Goal: Find specific page/section: Find specific page/section

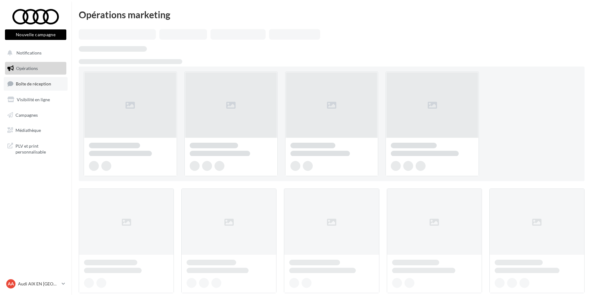
click at [47, 82] on span "Boîte de réception" at bounding box center [33, 83] width 35 height 5
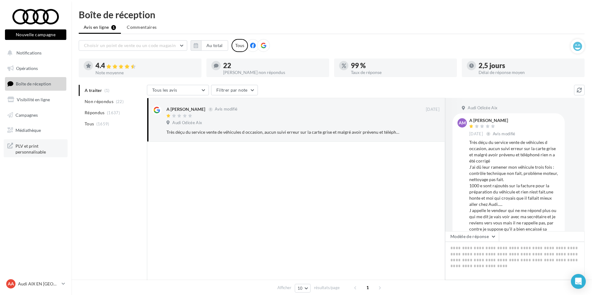
click at [28, 154] on span "PLV et print personnalisable" at bounding box center [40, 148] width 48 height 13
click at [33, 153] on span "PLV et print personnalisable" at bounding box center [40, 148] width 48 height 13
click at [197, 43] on icon "button" at bounding box center [196, 45] width 4 height 5
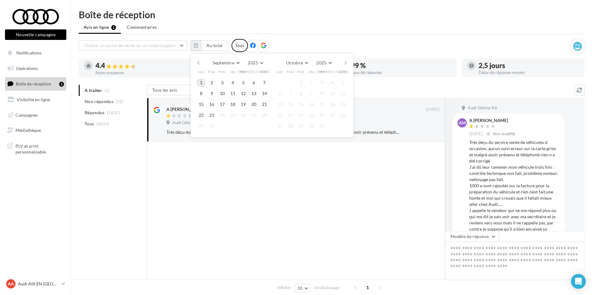
click at [204, 85] on button "1" at bounding box center [201, 82] width 9 height 9
click at [212, 115] on button "23" at bounding box center [211, 115] width 9 height 9
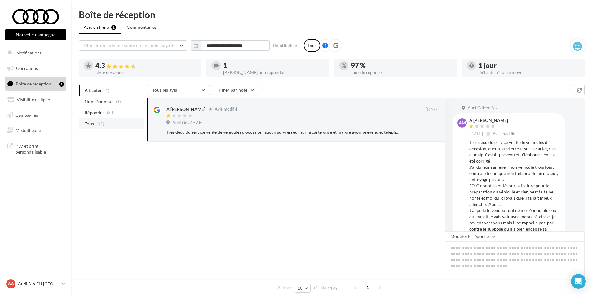
click at [85, 123] on span "Tous" at bounding box center [89, 124] width 9 height 6
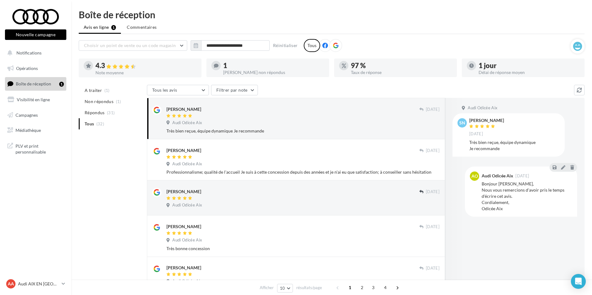
click at [120, 186] on div "A traiter (1) Non répondus (1) Répondus (31) Tous (32) Tous les avis Tous les a…" at bounding box center [332, 298] width 506 height 427
click at [35, 282] on p "Audi AIX EN [GEOGRAPHIC_DATA]" at bounding box center [38, 284] width 41 height 6
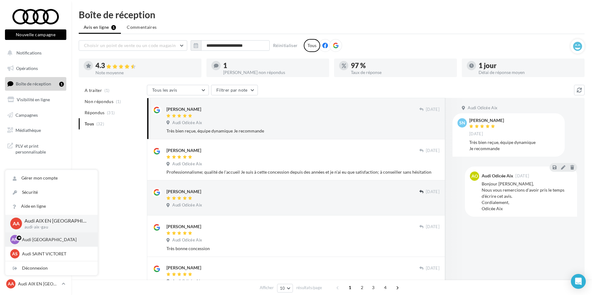
click at [42, 236] on div "AM Audi MARSEILLE audi-mars-gau" at bounding box center [51, 239] width 82 height 9
